Goal: Information Seeking & Learning: Learn about a topic

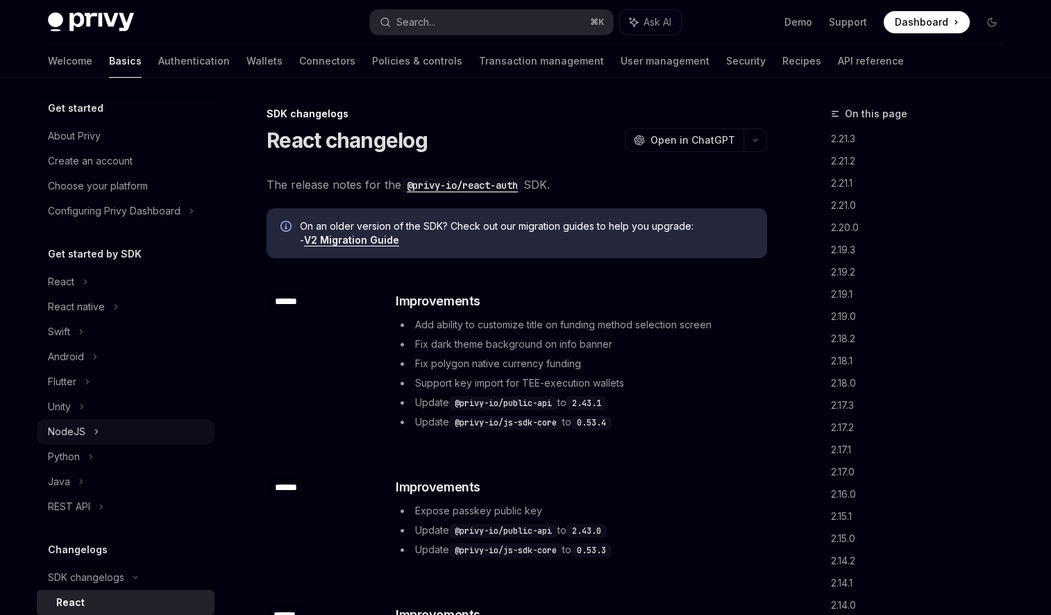
click at [69, 432] on div "NodeJS" at bounding box center [66, 432] width 37 height 17
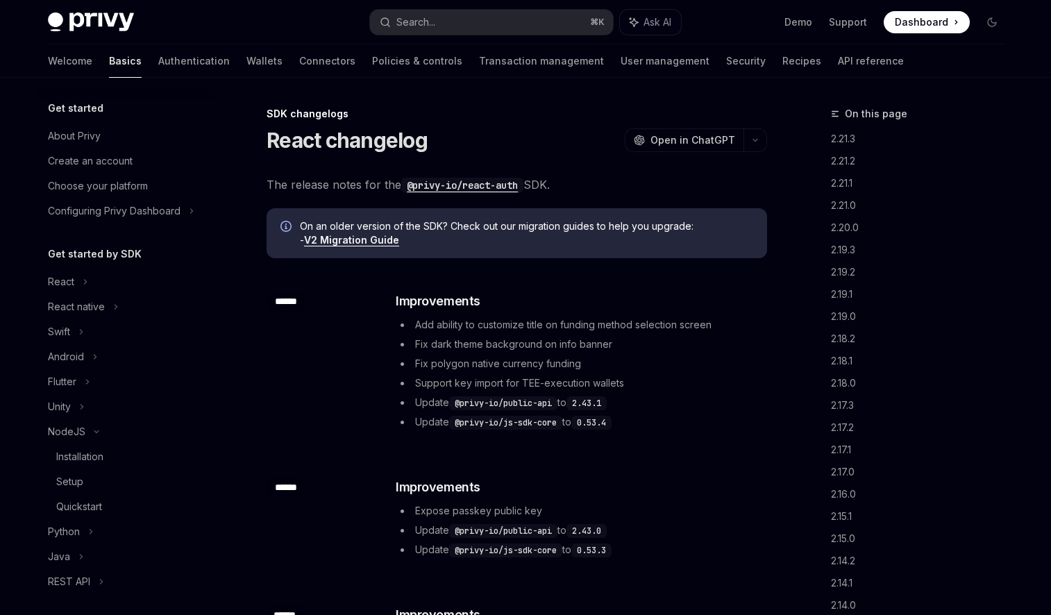
scroll to position [331, 0]
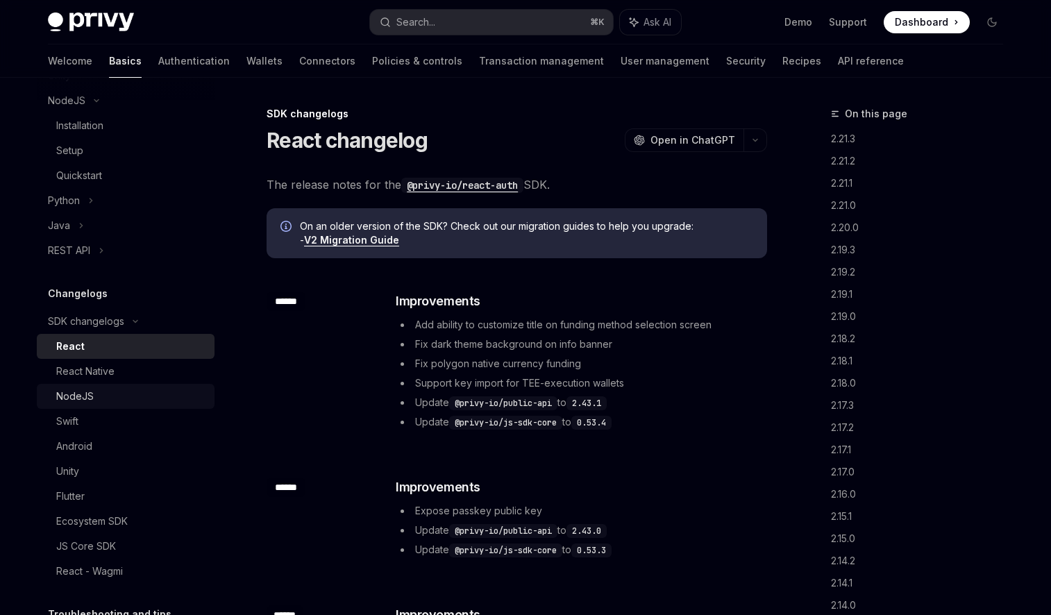
click at [90, 399] on div "NodeJS" at bounding box center [74, 396] width 37 height 17
type textarea "*"
